Goal: Find specific fact: Find specific page/section

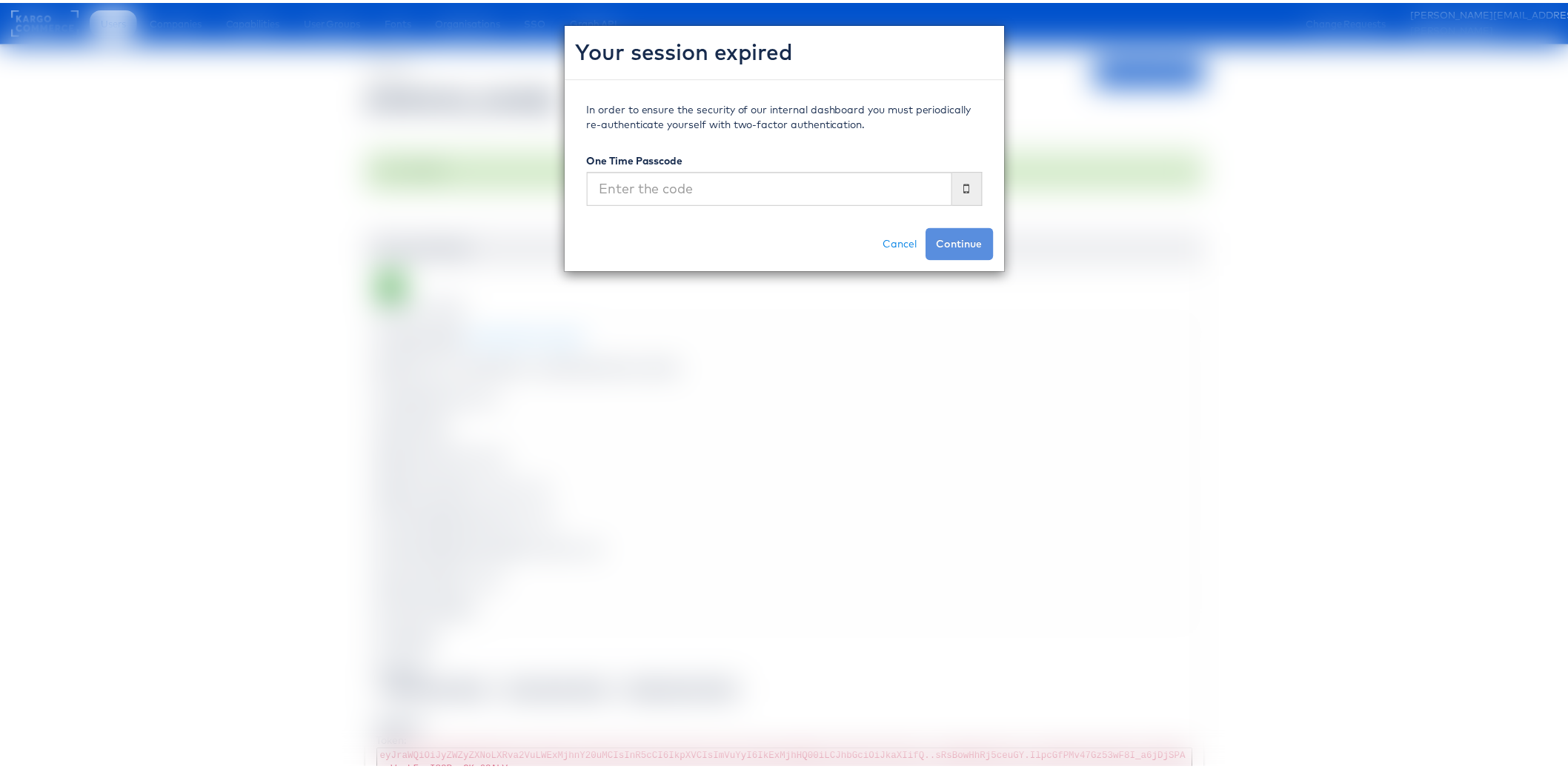
scroll to position [384, 0]
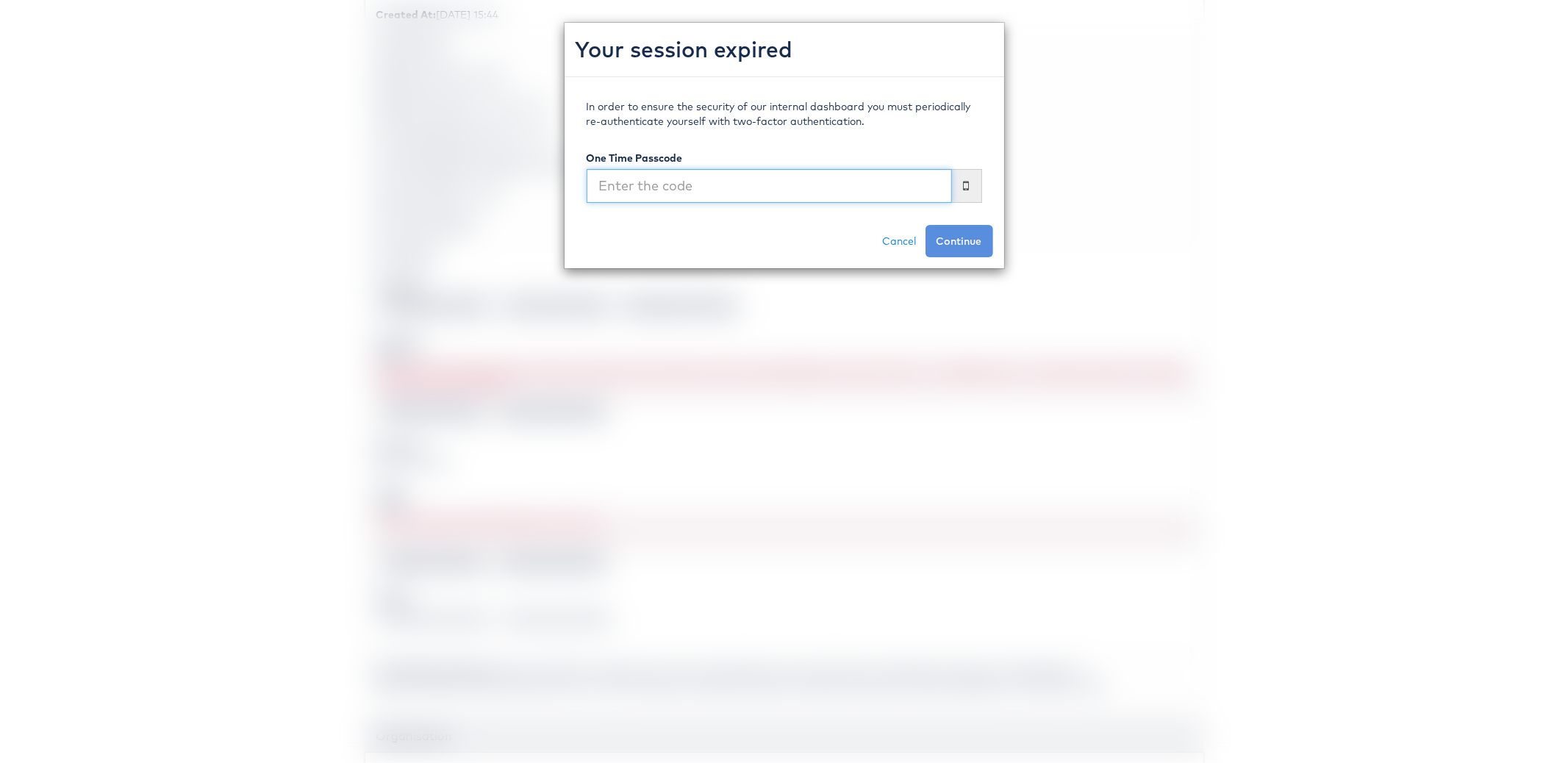
click at [677, 185] on input "text" at bounding box center [769, 186] width 365 height 33
type input "172901"
click at [925, 225] on button "Continue" at bounding box center [959, 241] width 68 height 33
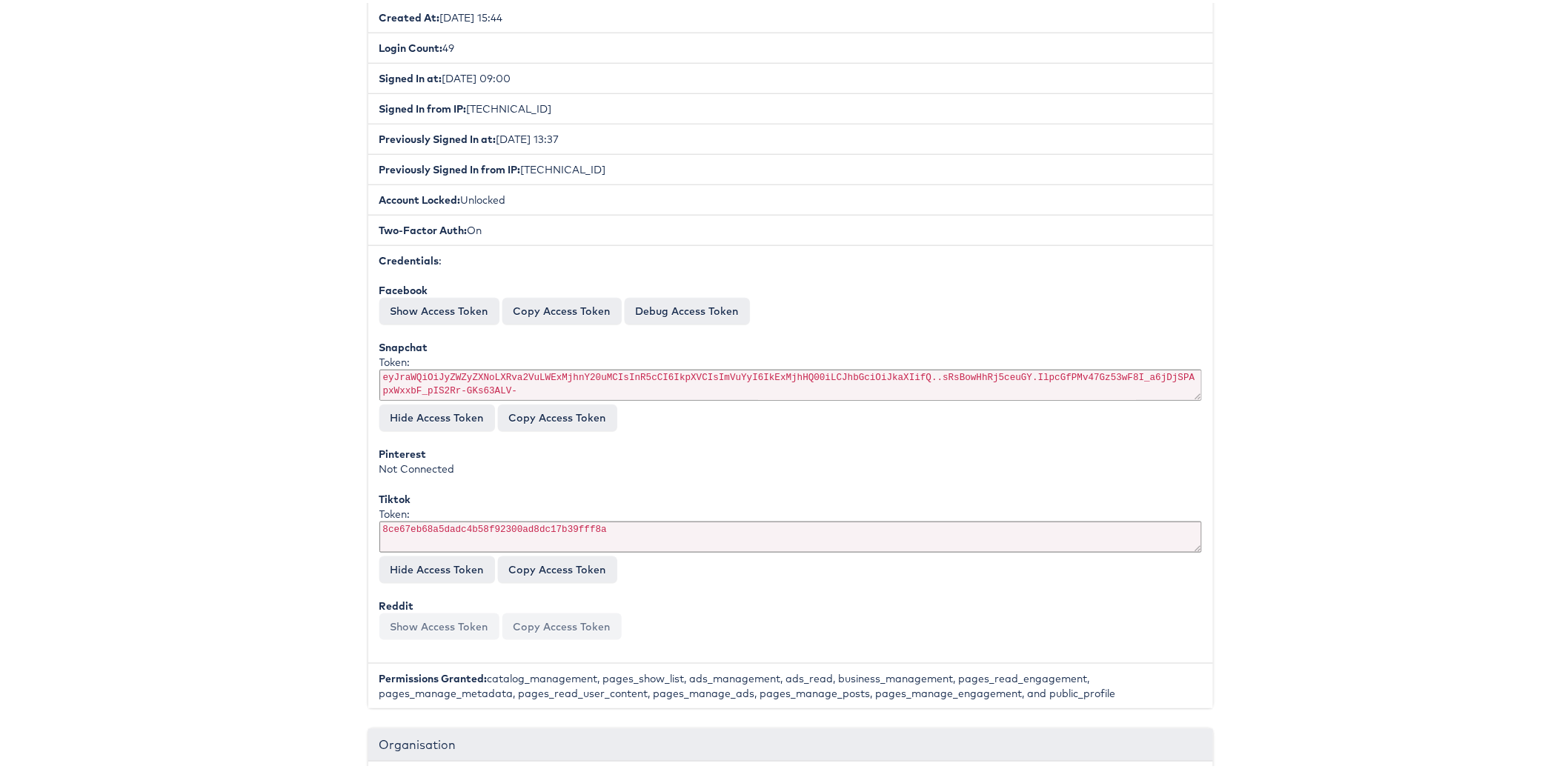
scroll to position [0, 0]
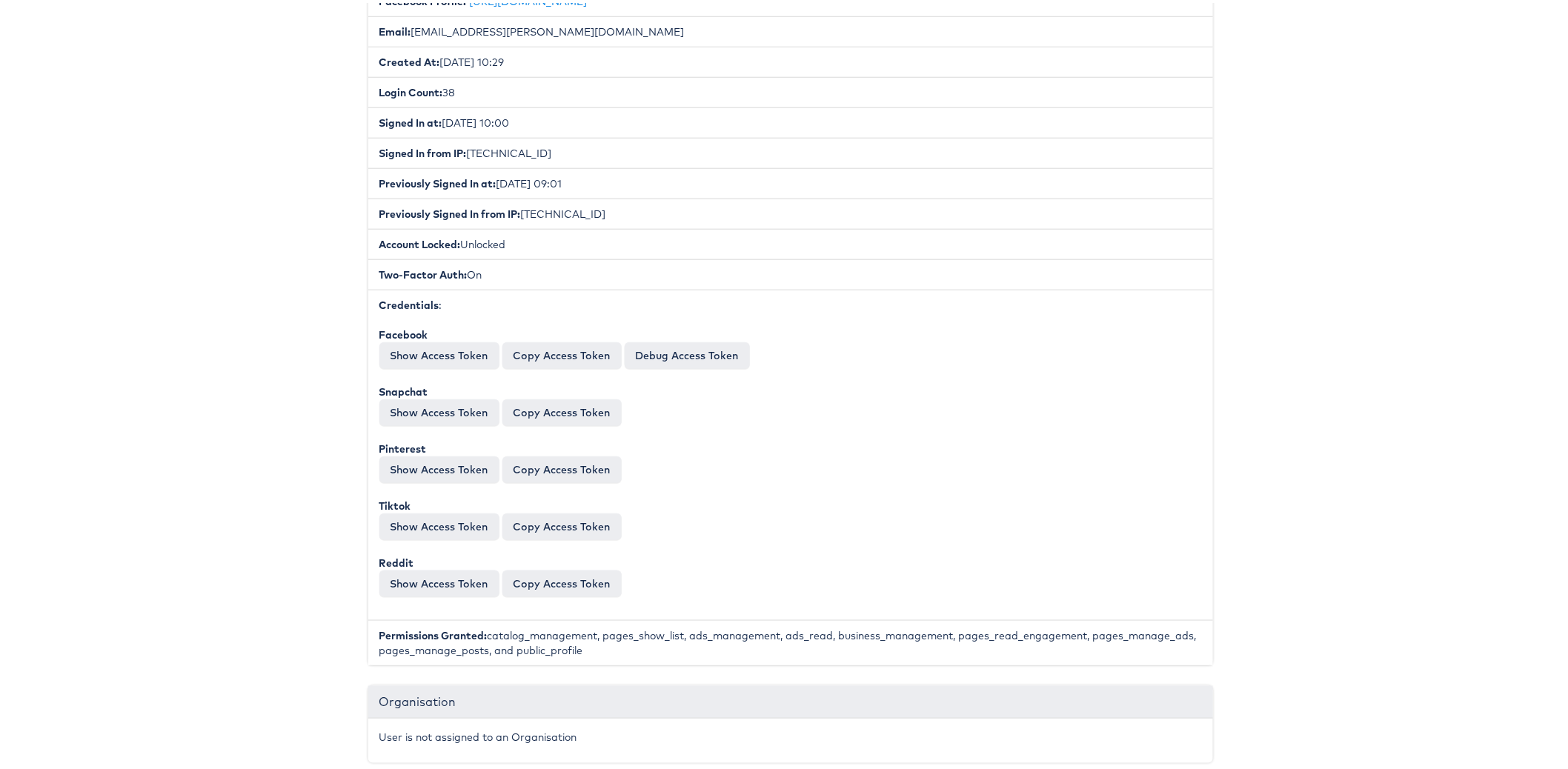
scroll to position [371, 0]
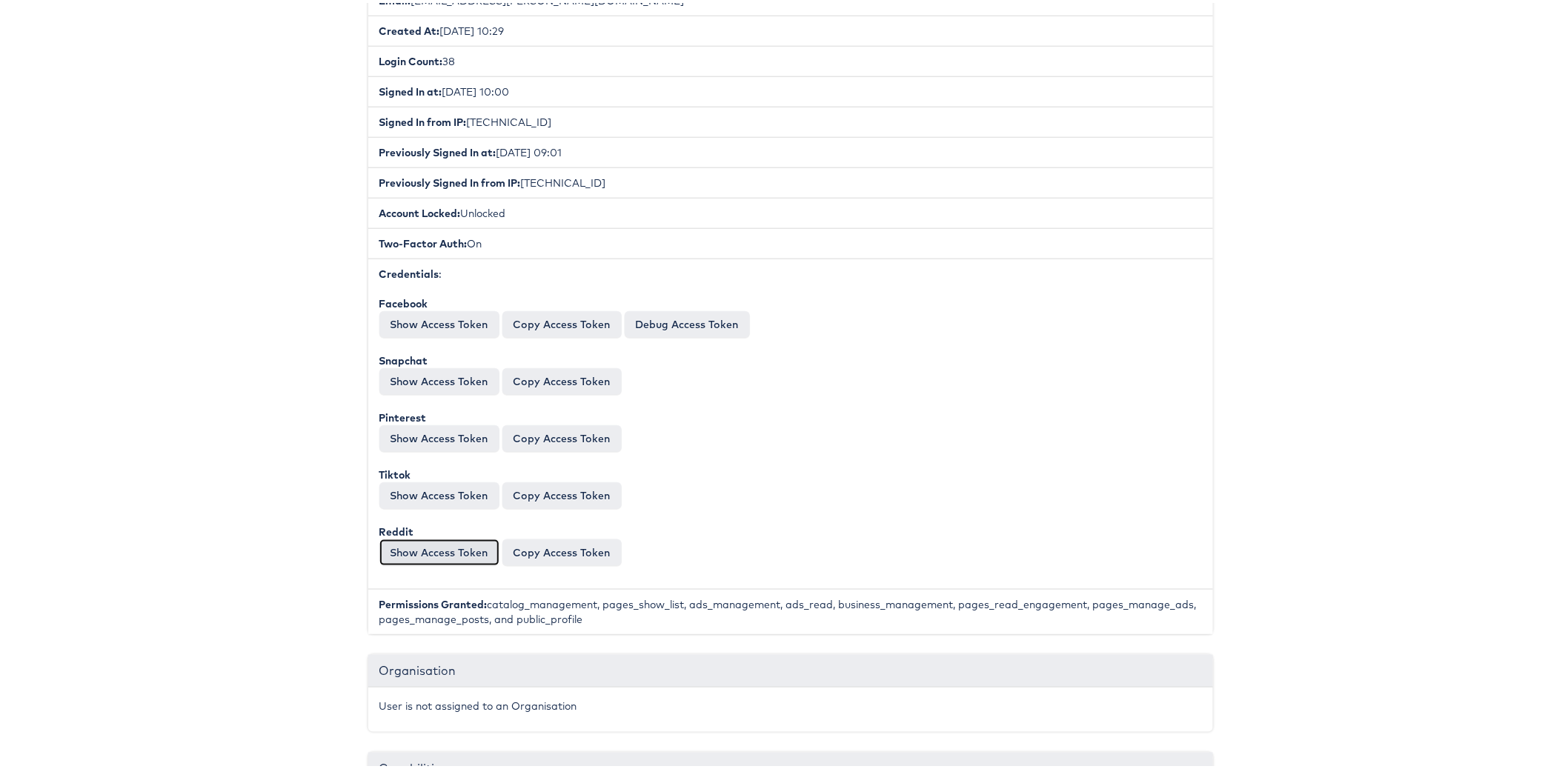
click at [404, 540] on button "Show Access Token" at bounding box center [439, 550] width 120 height 27
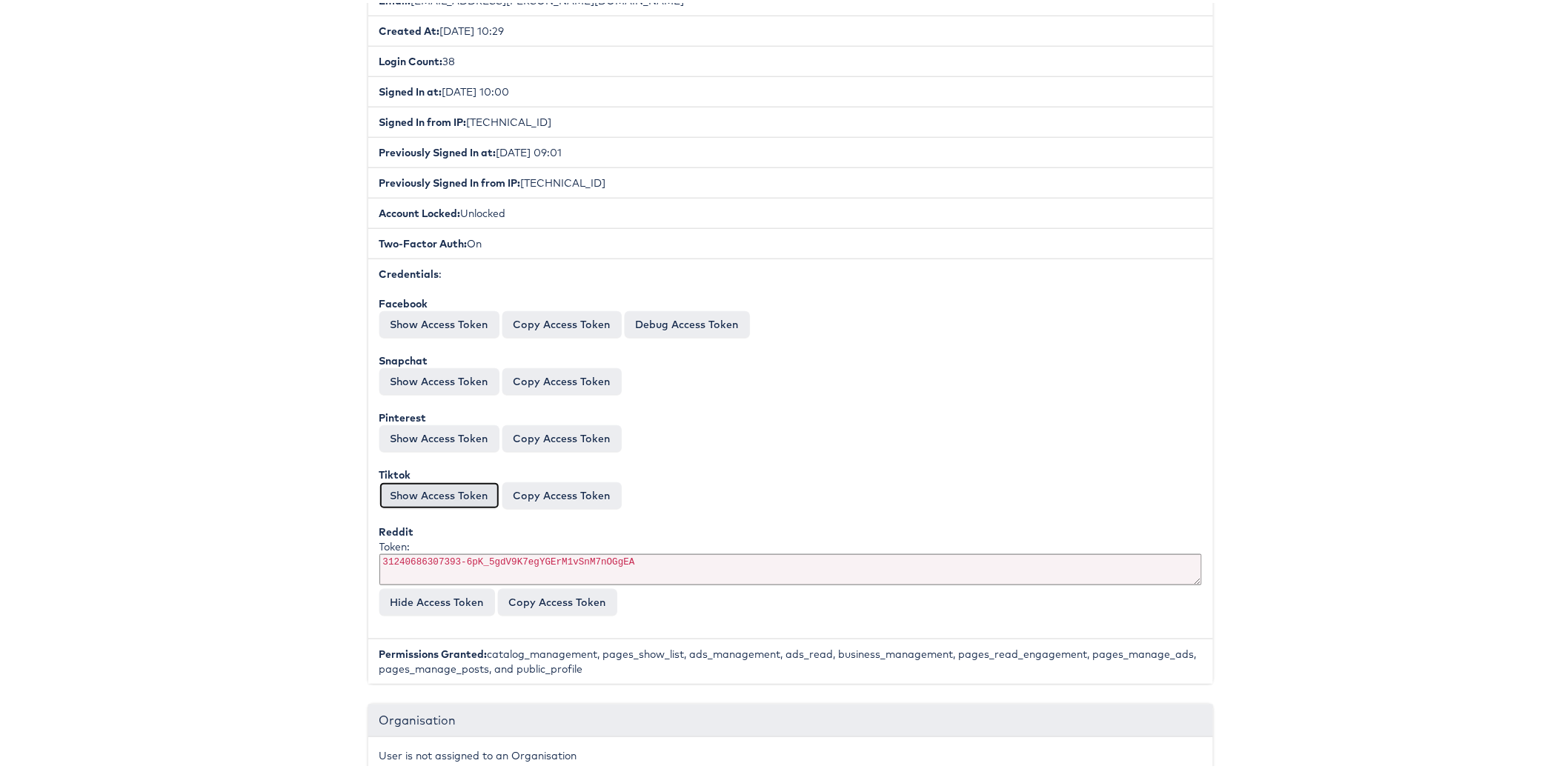
click at [399, 489] on button "Show Access Token" at bounding box center [439, 493] width 120 height 27
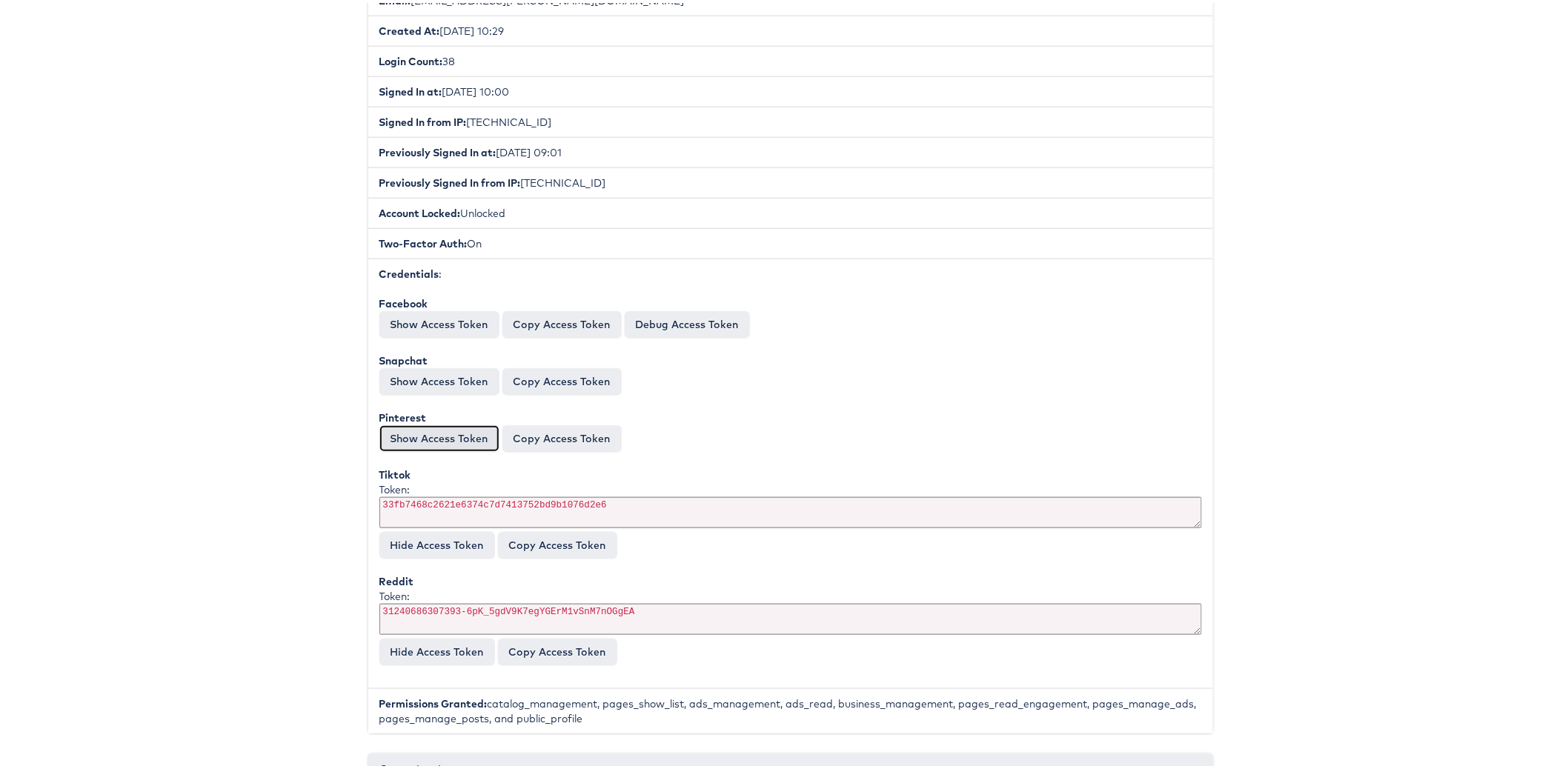
click at [409, 425] on button "Show Access Token" at bounding box center [439, 435] width 120 height 27
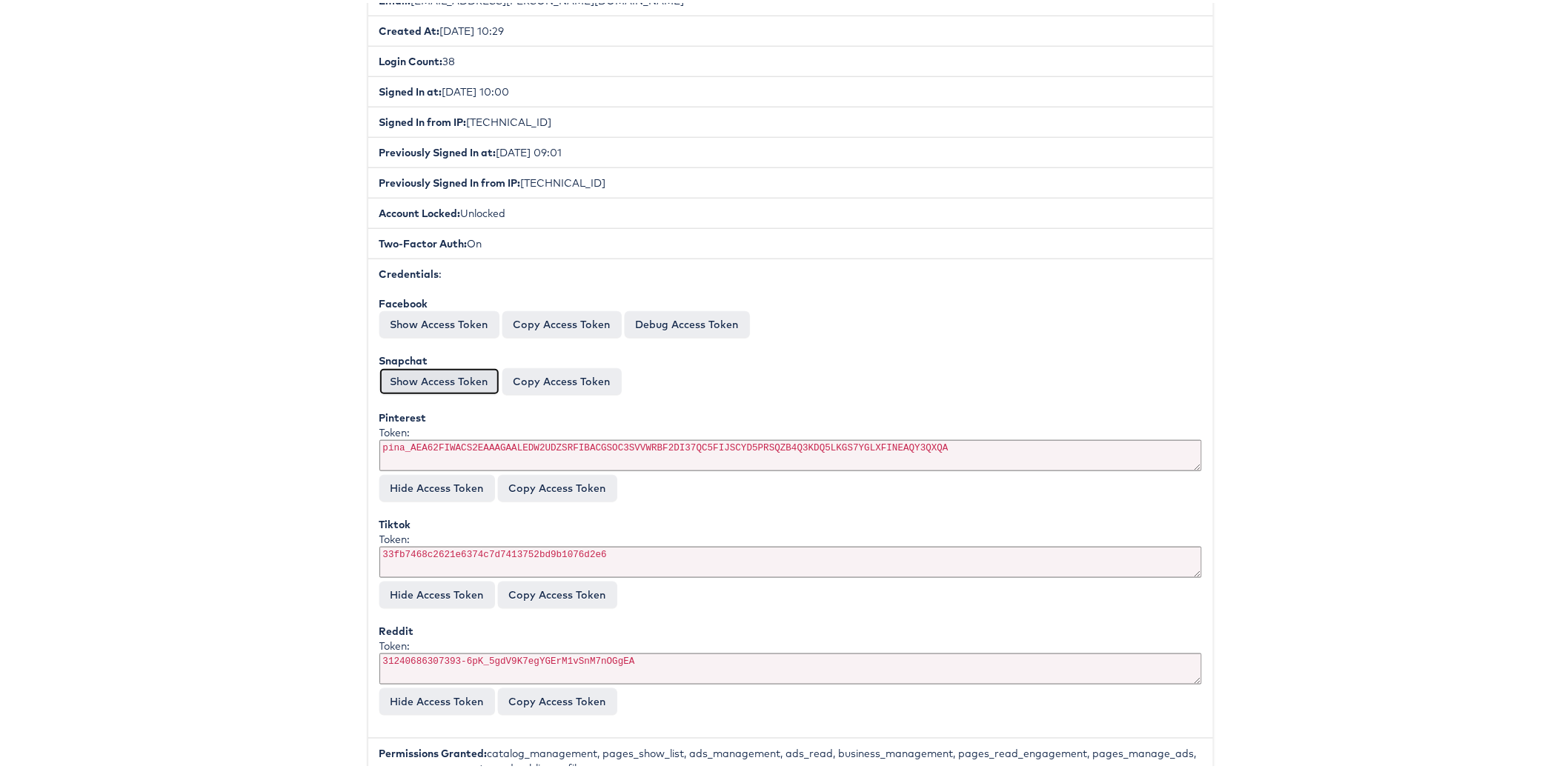
click at [408, 366] on button "Show Access Token" at bounding box center [439, 379] width 120 height 27
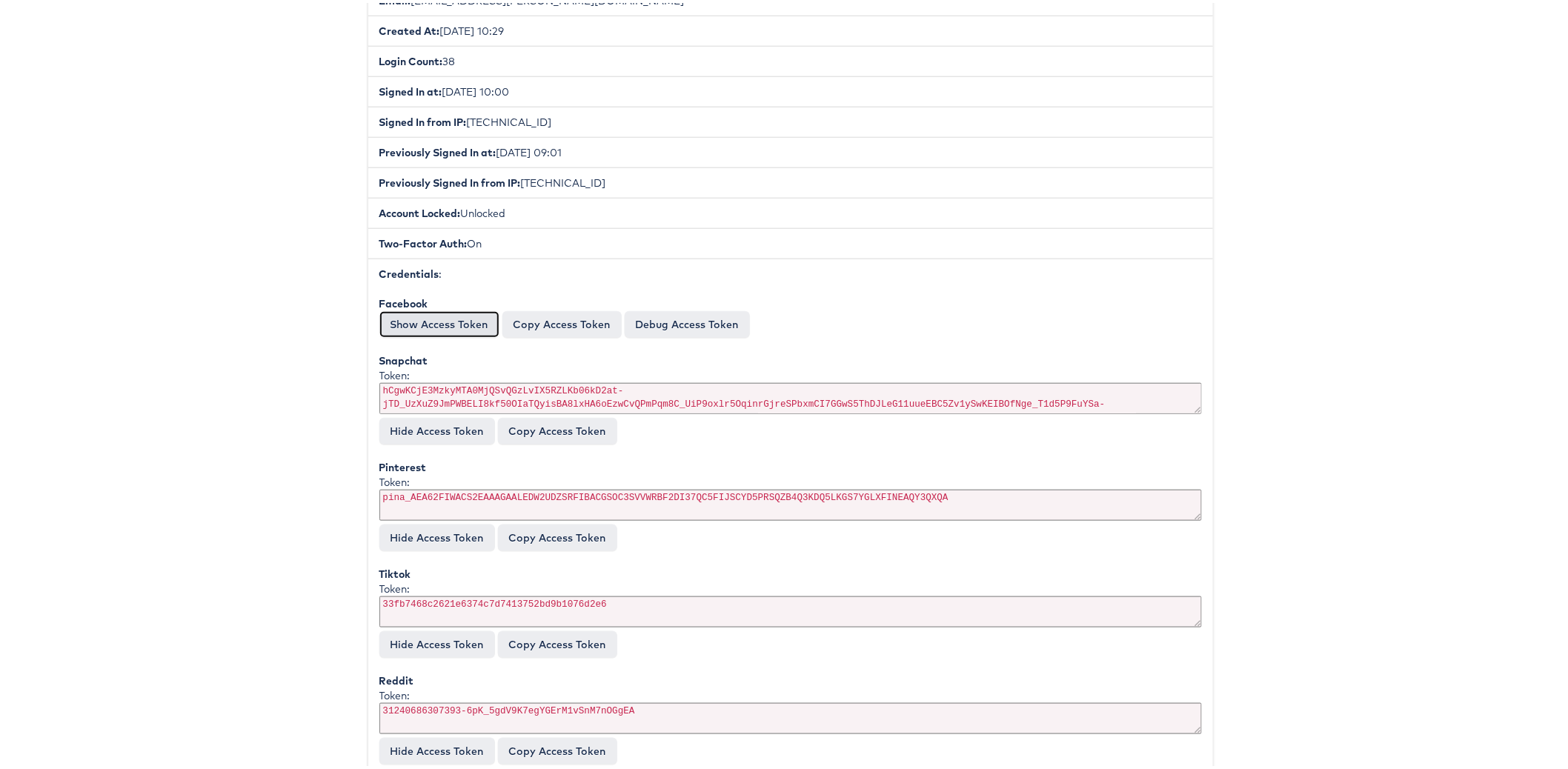
click at [409, 308] on button "Show Access Token" at bounding box center [439, 322] width 120 height 27
